Goal: Transaction & Acquisition: Purchase product/service

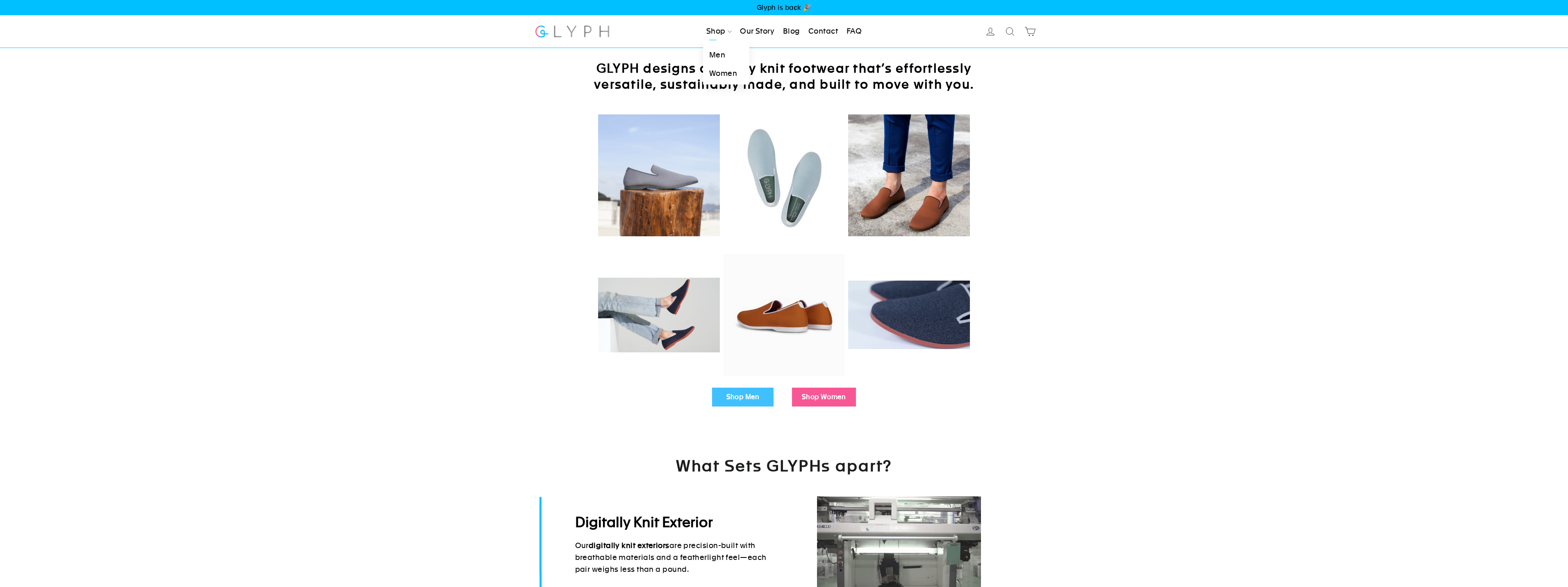
click at [715, 46] on link "Men" at bounding box center [726, 55] width 46 height 18
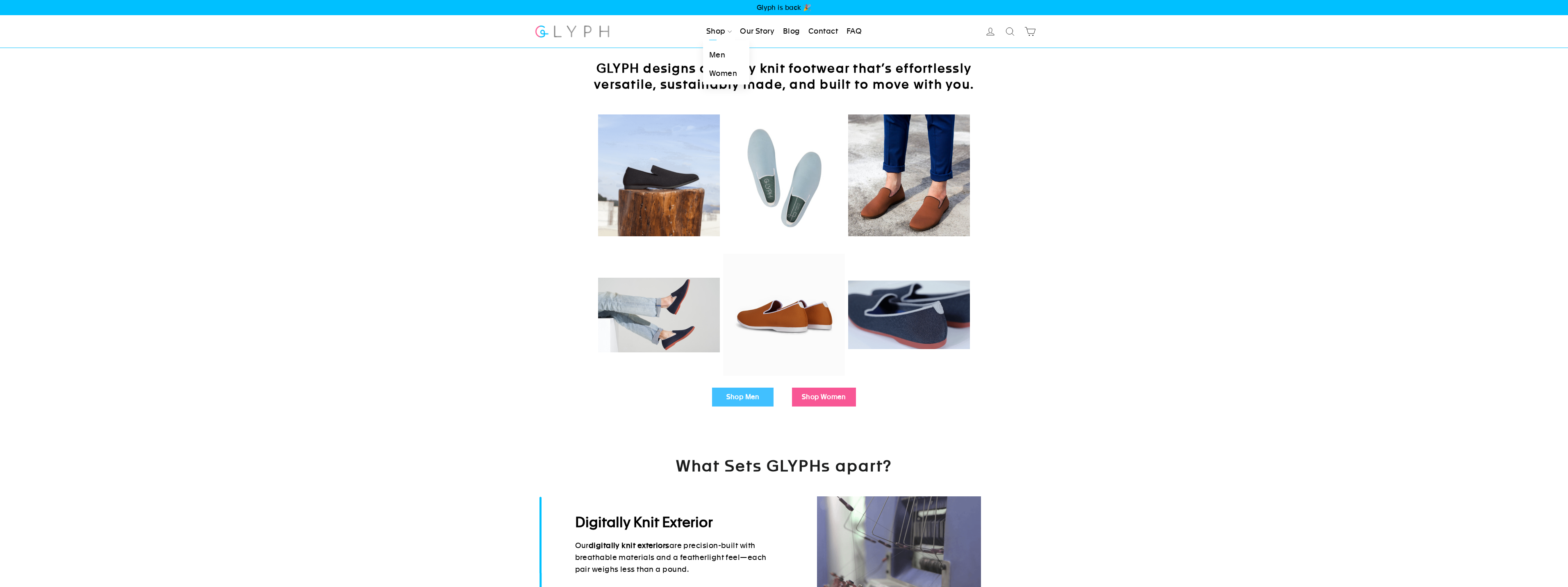
click at [714, 49] on link "Men" at bounding box center [726, 55] width 46 height 18
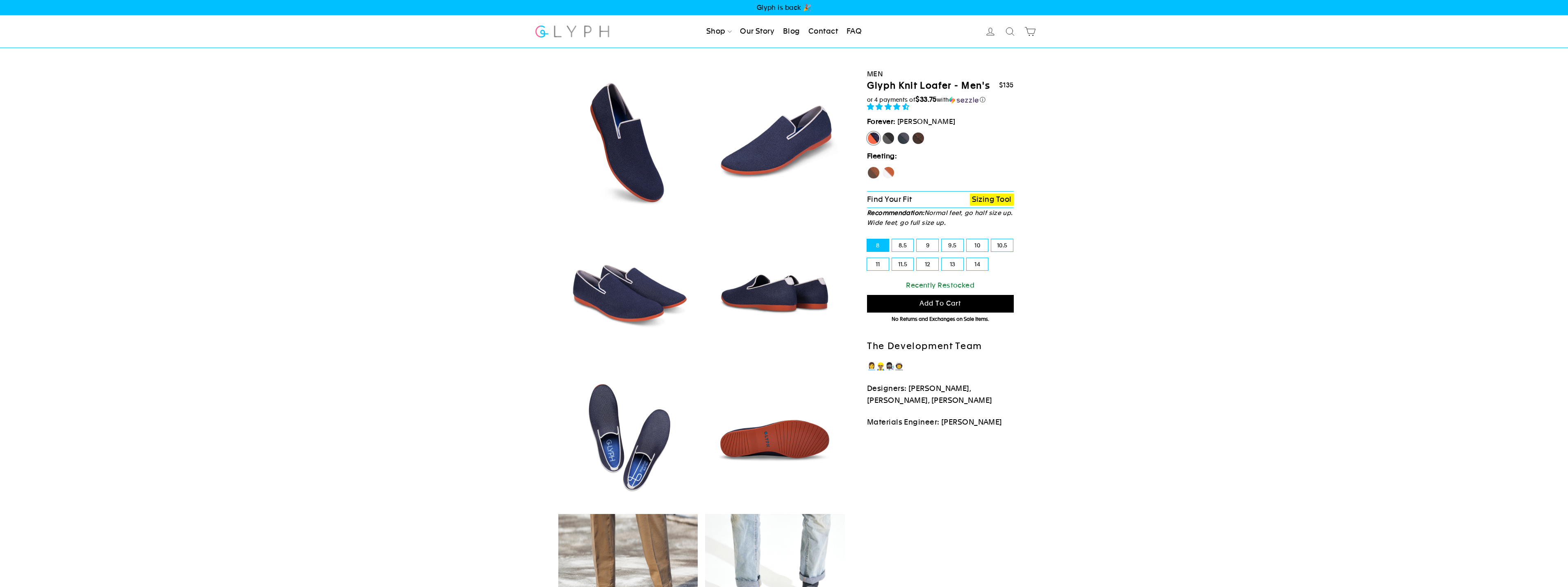
select select "highest-rating"
click at [872, 139] on label "[PERSON_NAME]" at bounding box center [873, 138] width 13 height 13
click at [867, 132] on input "[PERSON_NAME]" at bounding box center [867, 132] width 1 height 1
click at [888, 141] on label "Panther" at bounding box center [889, 138] width 13 height 13
click at [882, 132] on input "Panther" at bounding box center [882, 132] width 1 height 1
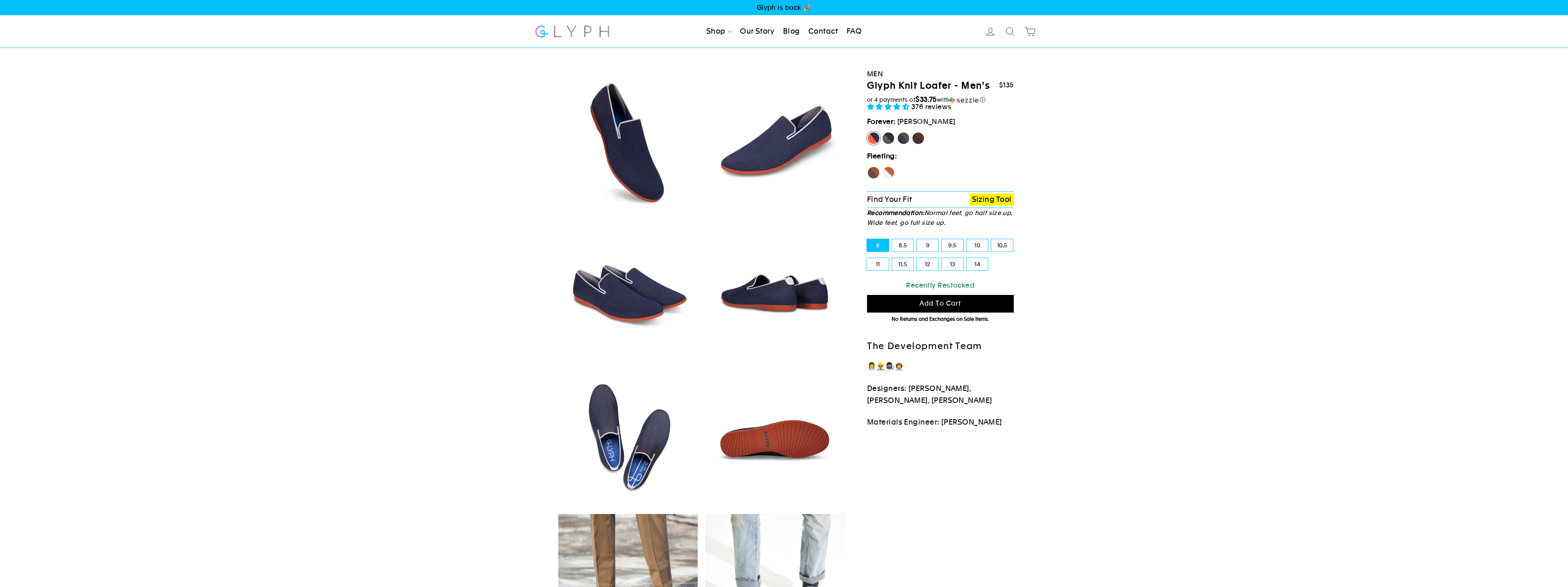
radio input "true"
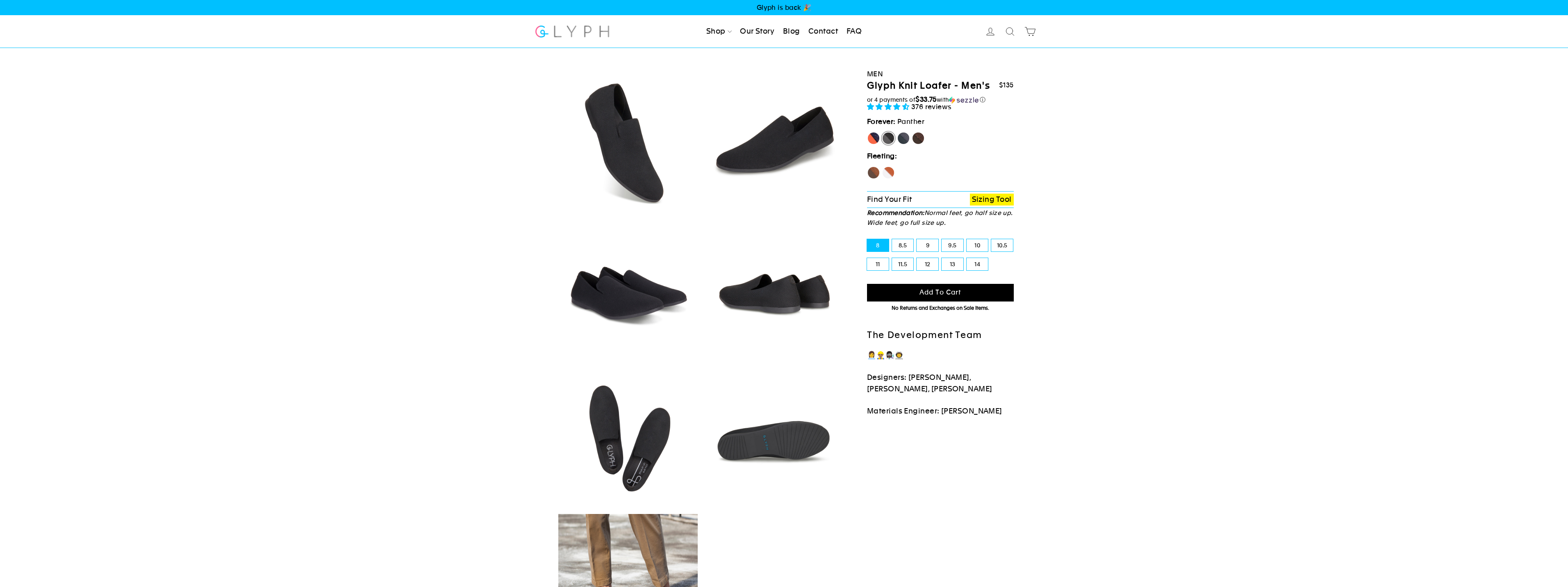
click at [903, 263] on label "11.5" at bounding box center [903, 264] width 22 height 12
click at [892, 258] on input "11.5" at bounding box center [892, 258] width 1 height 1
radio input "true"
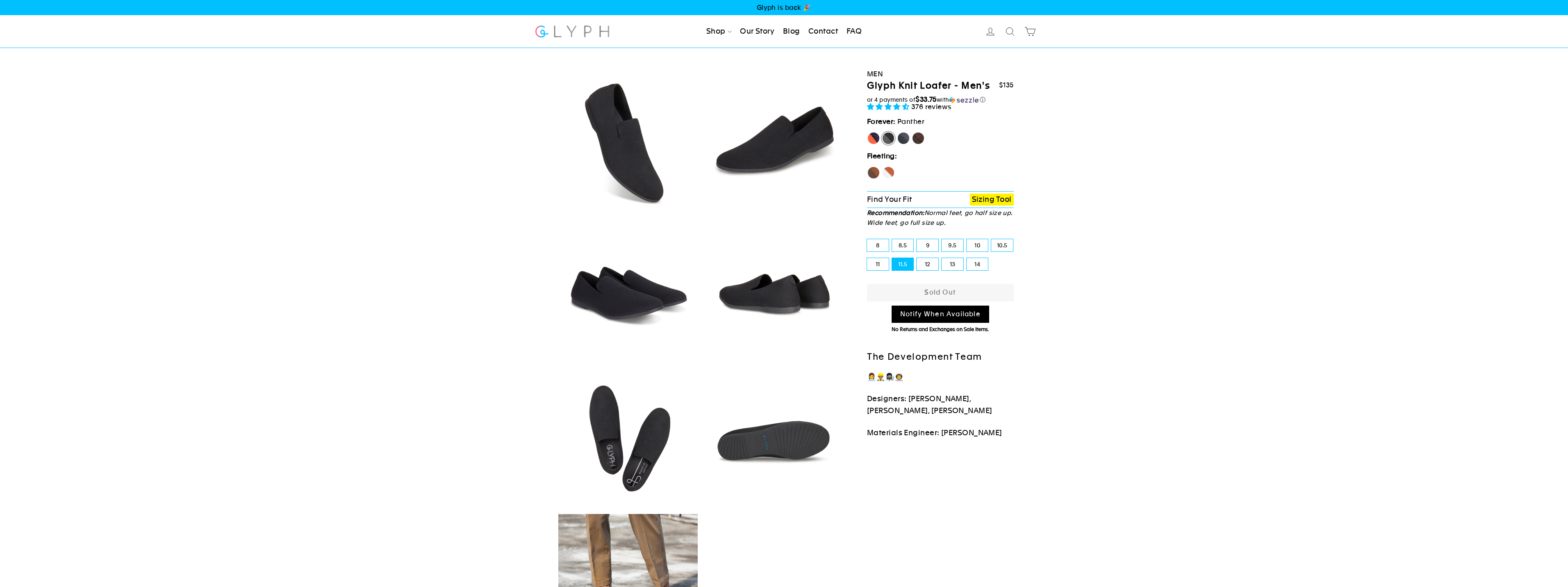
click at [905, 140] on label "Rhino" at bounding box center [904, 138] width 13 height 13
click at [897, 132] on input "Rhino" at bounding box center [897, 132] width 1 height 1
radio input "true"
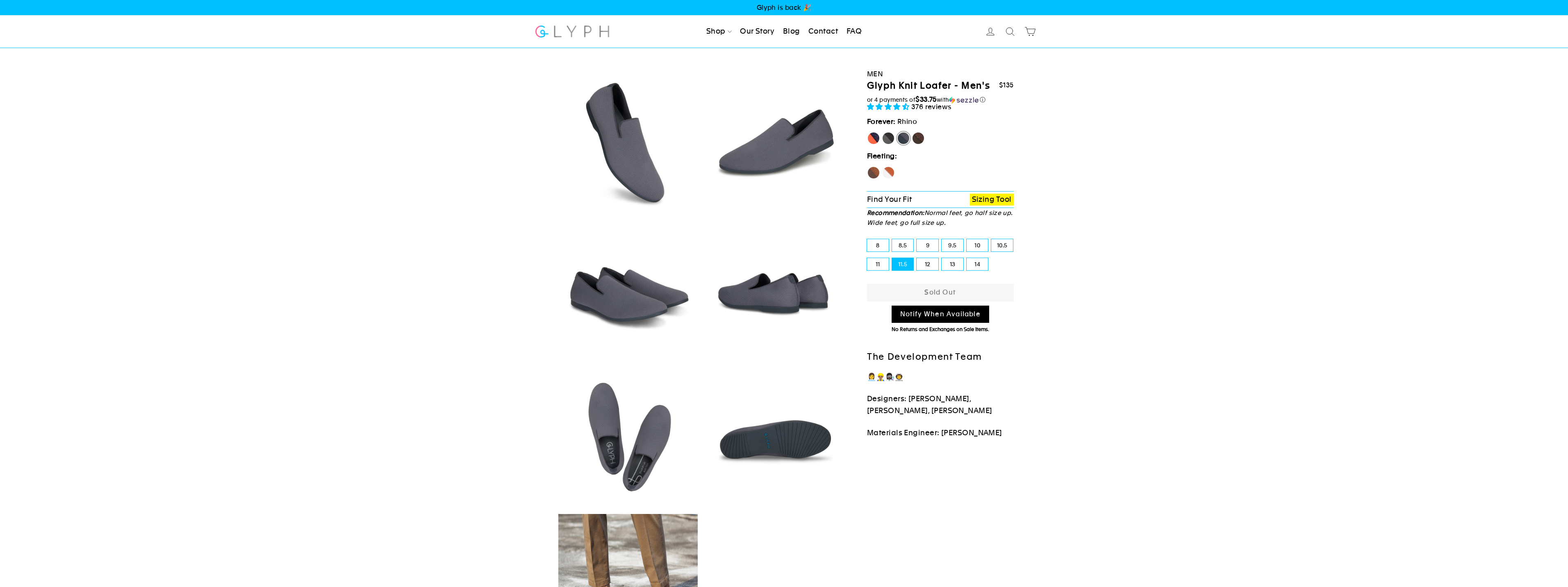
click at [920, 140] on label "Mustang" at bounding box center [919, 138] width 13 height 13
click at [912, 132] on input "Mustang" at bounding box center [912, 132] width 1 height 1
radio input "true"
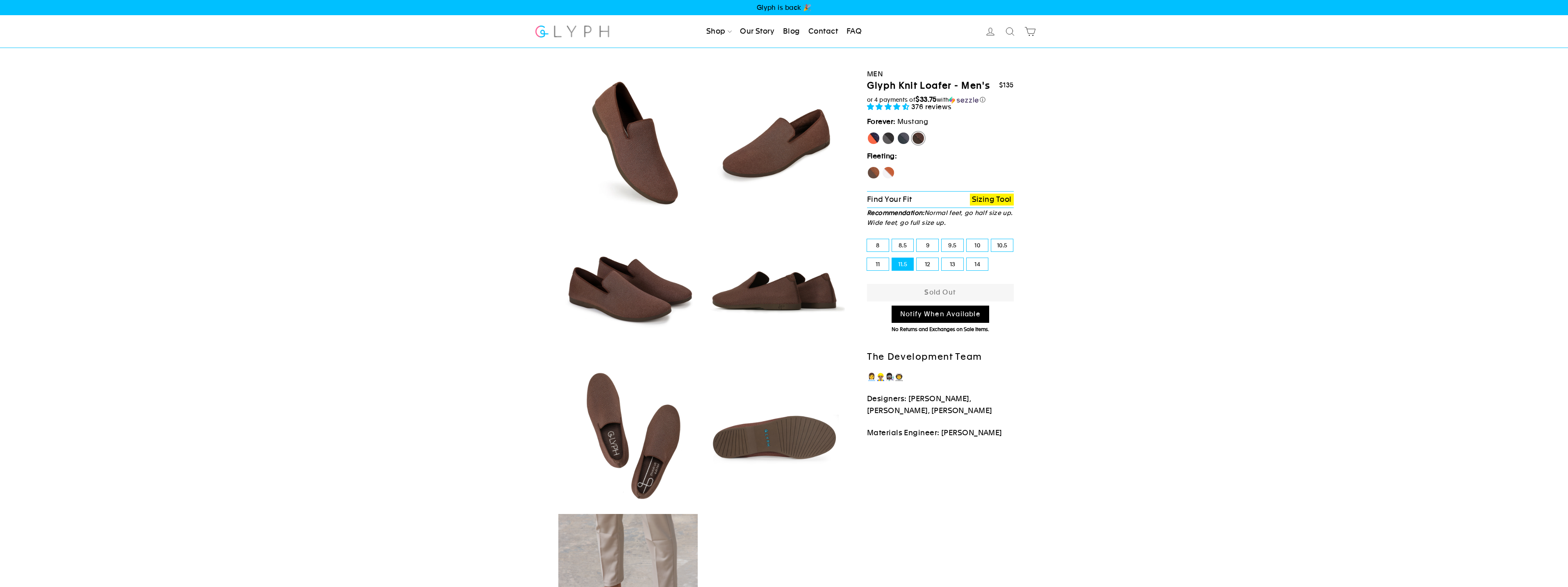
click at [879, 141] on label "[PERSON_NAME]" at bounding box center [873, 138] width 13 height 13
click at [867, 132] on input "[PERSON_NAME]" at bounding box center [867, 132] width 1 height 1
radio input "true"
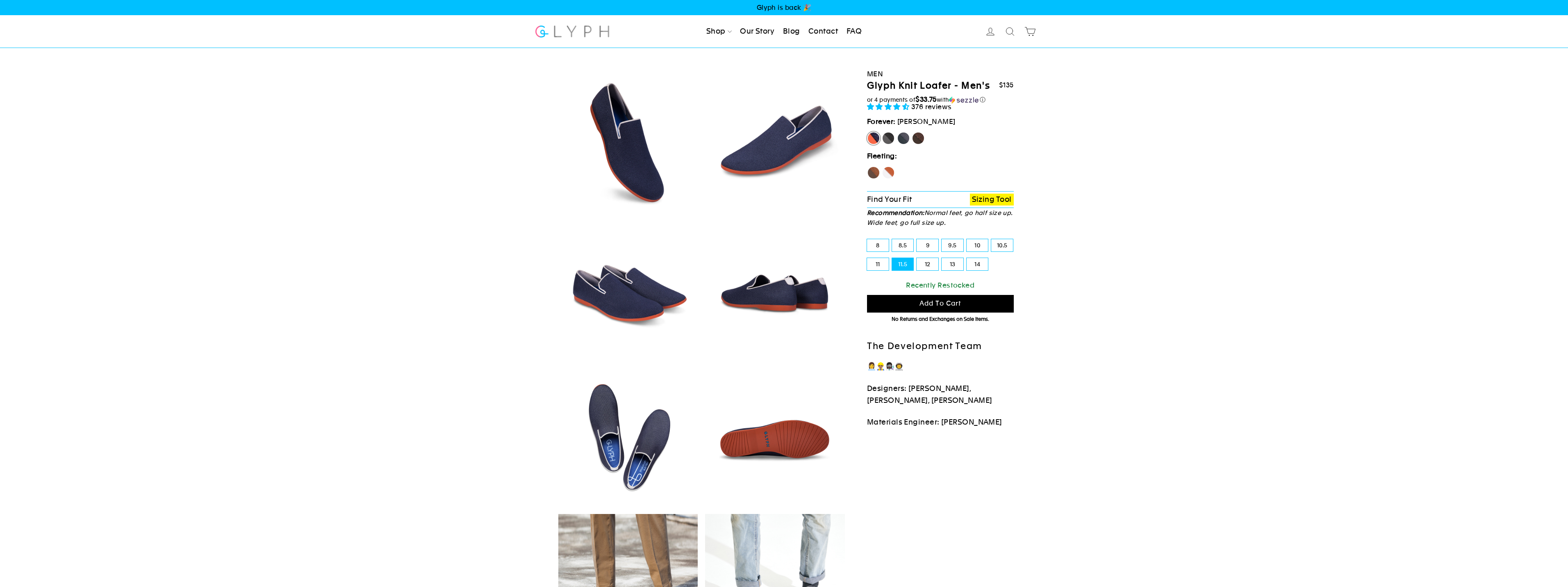
click at [874, 180] on div "Hawk" at bounding box center [873, 175] width 13 height 17
click at [887, 173] on label "Fox" at bounding box center [889, 173] width 13 height 13
click at [882, 166] on input "Fox" at bounding box center [882, 166] width 1 height 1
radio input "true"
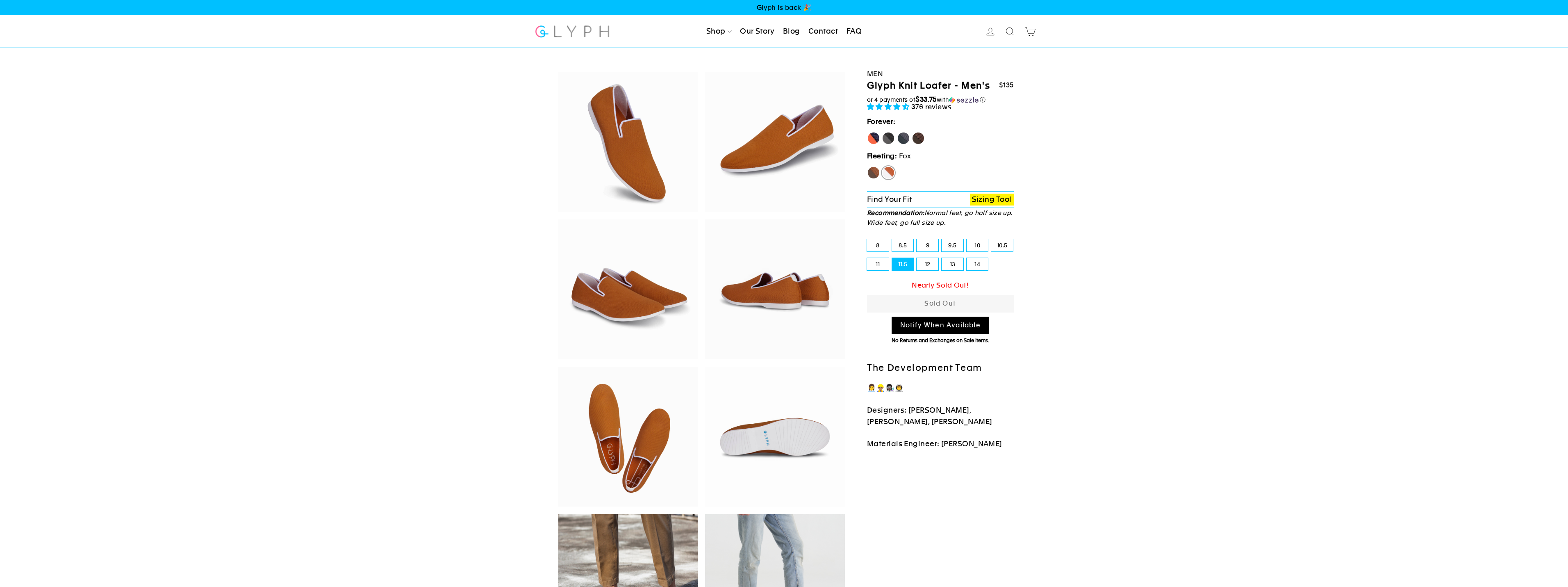
click at [874, 173] on label "Hawk" at bounding box center [873, 173] width 13 height 13
click at [867, 166] on input "Hawk" at bounding box center [867, 166] width 1 height 1
radio input "true"
